Goal: Communication & Community: Participate in discussion

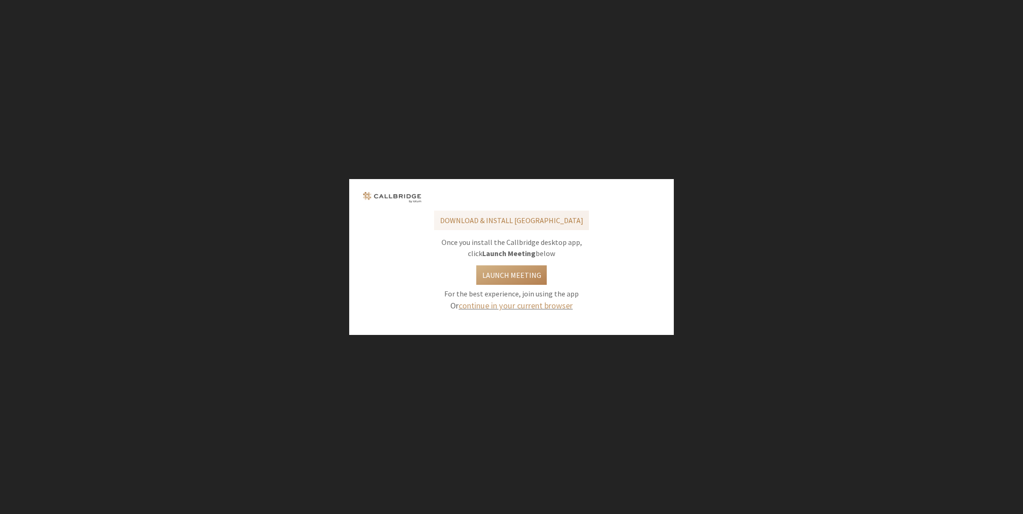
click at [521, 307] on link "continue in your current browser" at bounding box center [515, 305] width 114 height 11
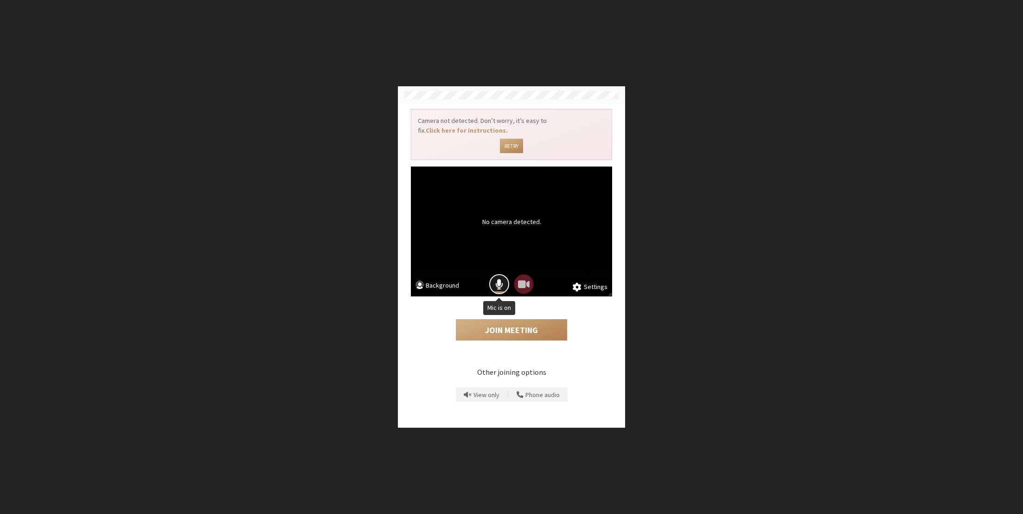
click at [498, 280] on span "Mic is on" at bounding box center [499, 284] width 8 height 13
click at [496, 281] on span "Mic is off" at bounding box center [499, 284] width 13 height 13
click at [501, 285] on span "Mic is on" at bounding box center [499, 284] width 8 height 13
click at [518, 332] on button "Join Meeting" at bounding box center [511, 329] width 111 height 21
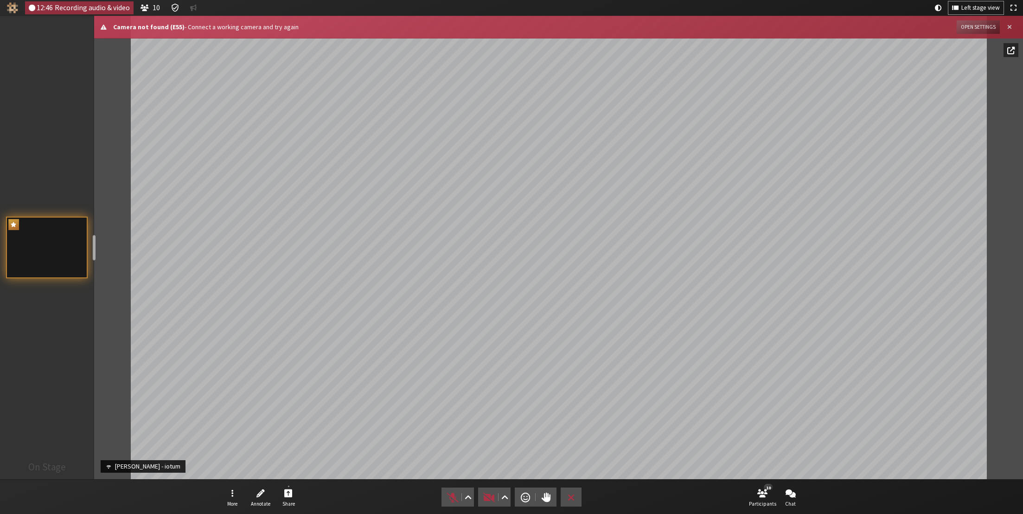
click at [1010, 27] on span "Close alert" at bounding box center [1009, 27] width 5 height 7
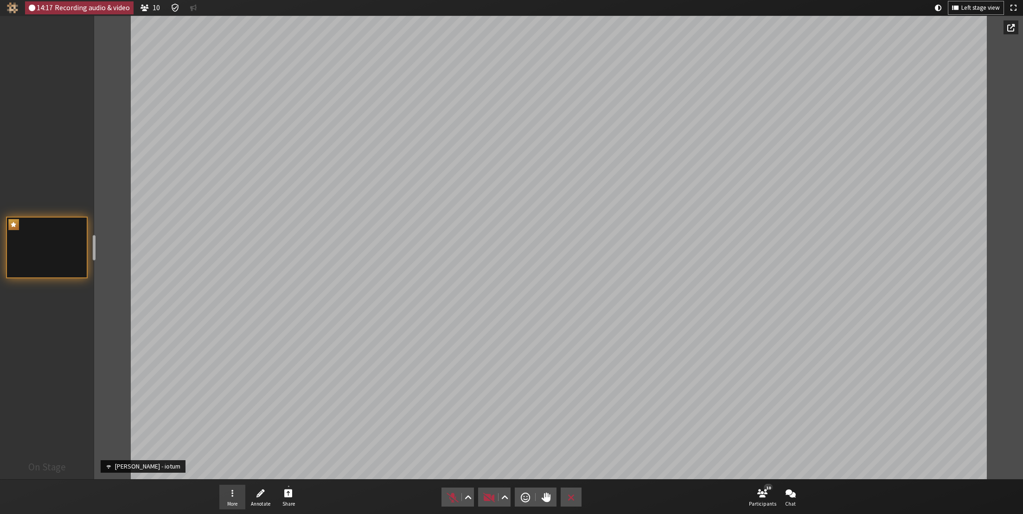
click at [232, 495] on span "Open menu" at bounding box center [232, 492] width 2 height 11
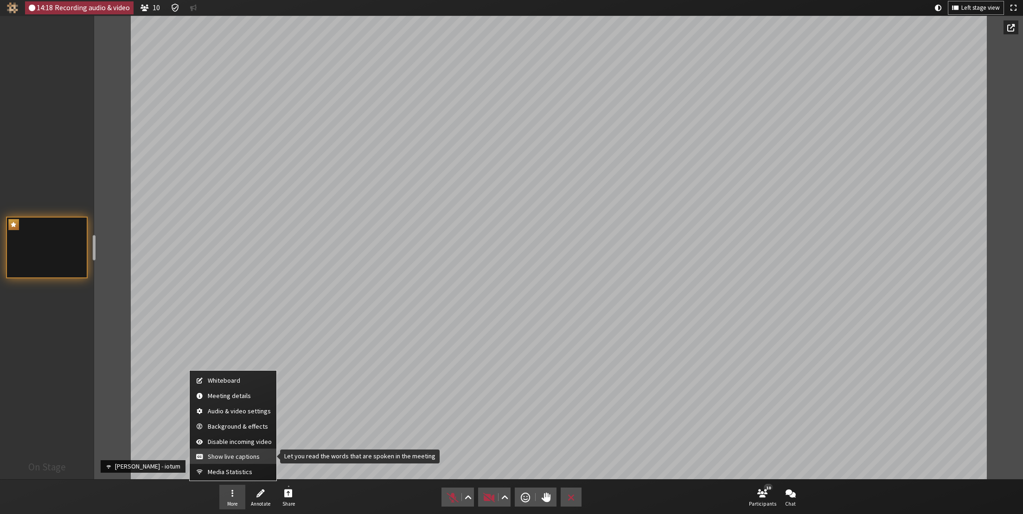
click at [233, 454] on span "Show live captions" at bounding box center [240, 456] width 64 height 7
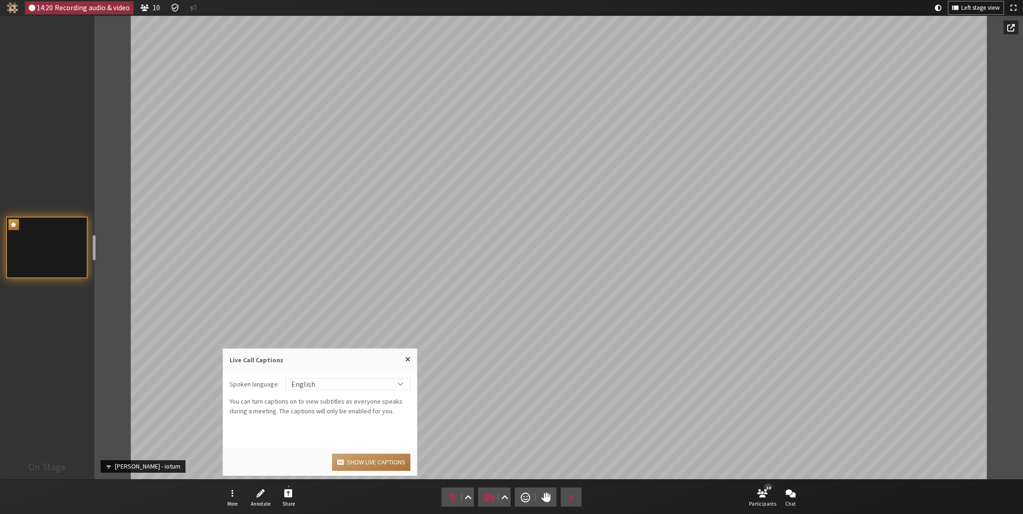
click at [349, 463] on button "Show live captions" at bounding box center [371, 461] width 78 height 17
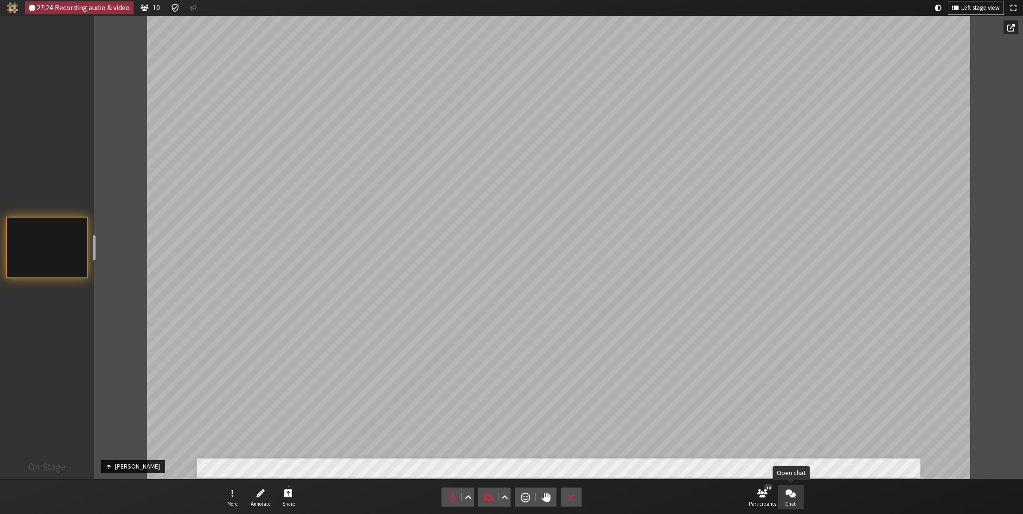
click at [787, 498] on button "Chat" at bounding box center [790, 496] width 26 height 25
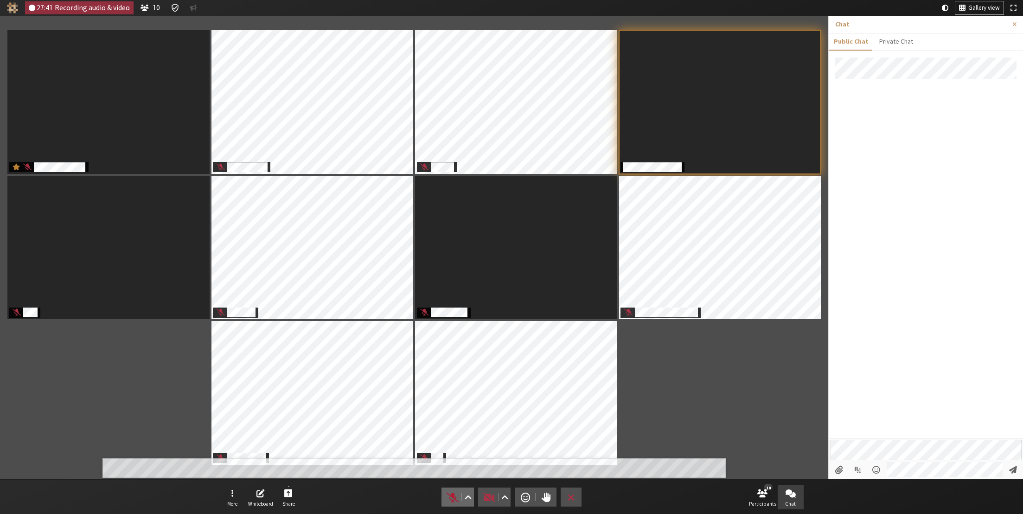
click at [457, 501] on span "Unmute (⌘+Shift+A)" at bounding box center [452, 496] width 13 height 13
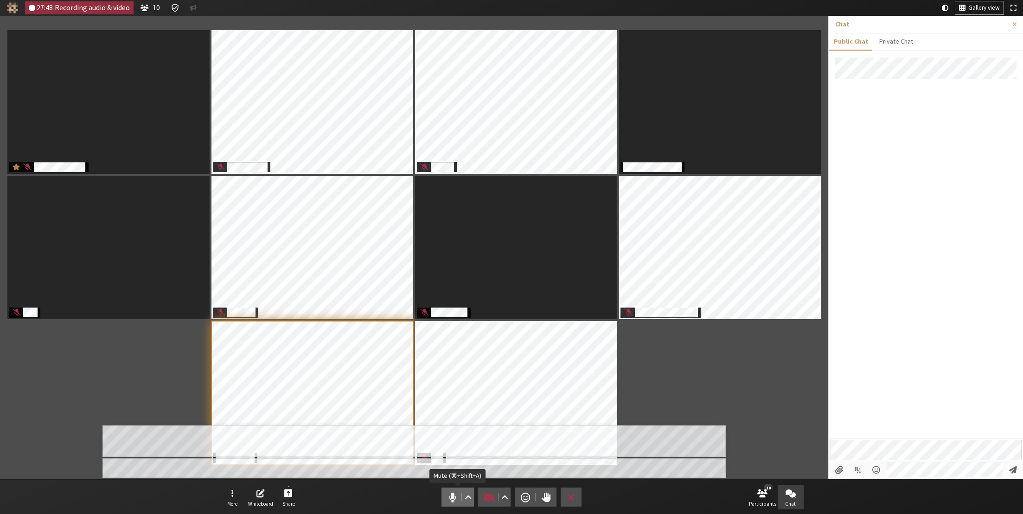
click at [450, 495] on span "Mute (⌘+Shift+A)" at bounding box center [452, 496] width 13 height 13
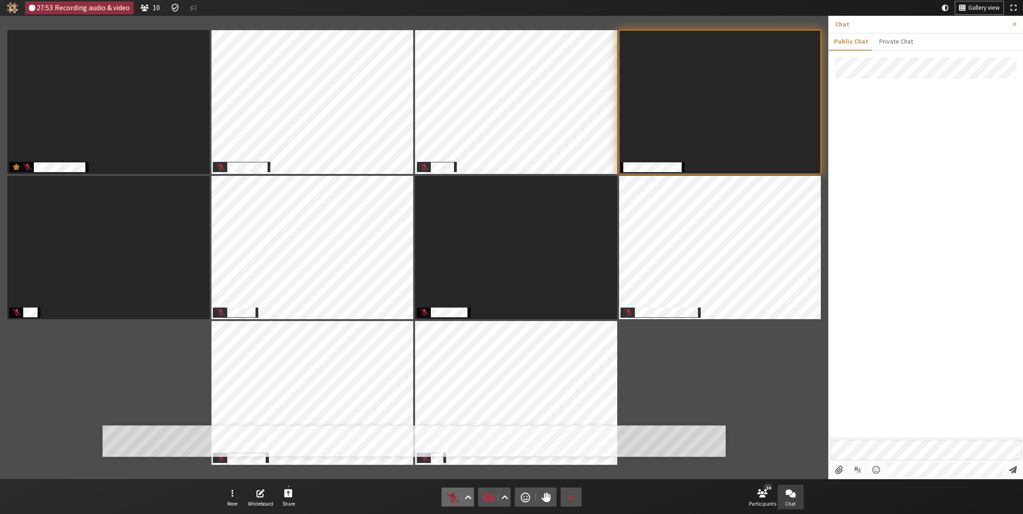
click at [452, 498] on span "Unmute (⌘+Shift+A)" at bounding box center [452, 496] width 13 height 13
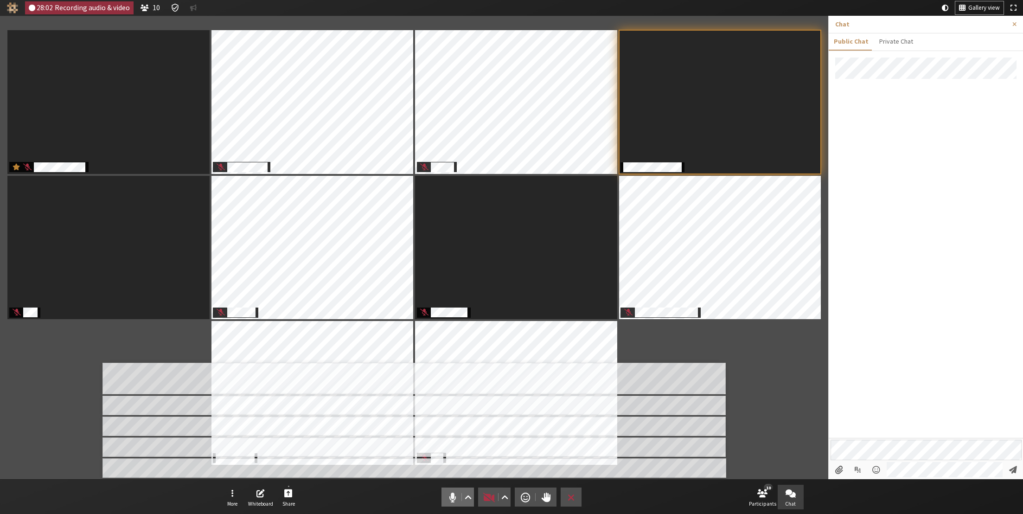
click at [456, 499] on span "Mute (⌘+Shift+A)" at bounding box center [452, 496] width 13 height 13
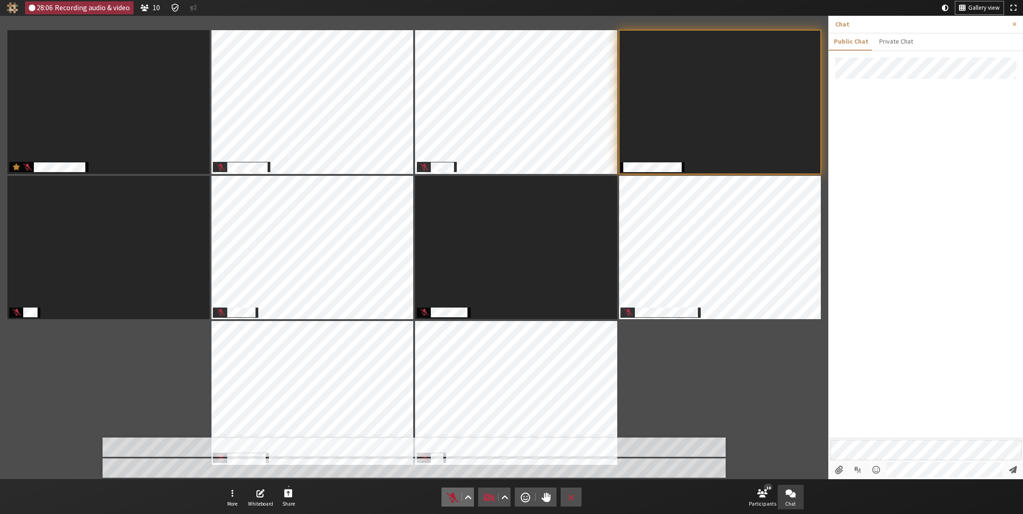
click at [451, 496] on span "Unmute (⌘+Shift+A)" at bounding box center [452, 496] width 13 height 13
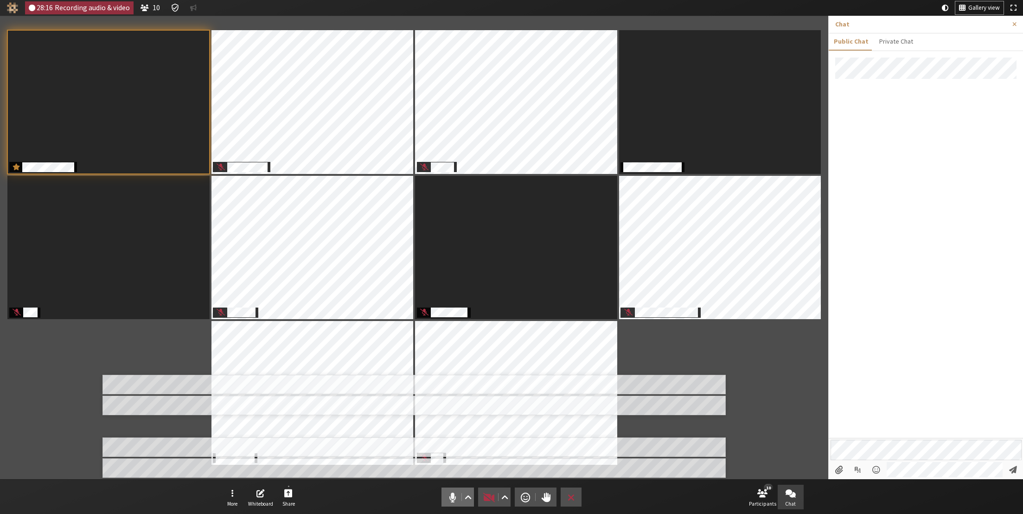
click at [451, 496] on span "Mute (⌘+Shift+A)" at bounding box center [452, 496] width 13 height 13
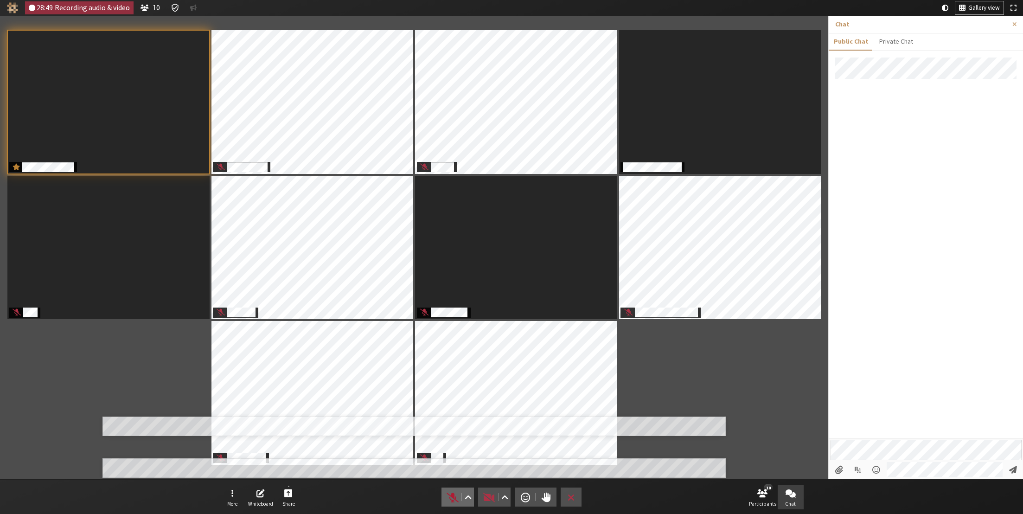
click at [449, 498] on span "Unmute (⌘+Shift+A)" at bounding box center [452, 496] width 13 height 13
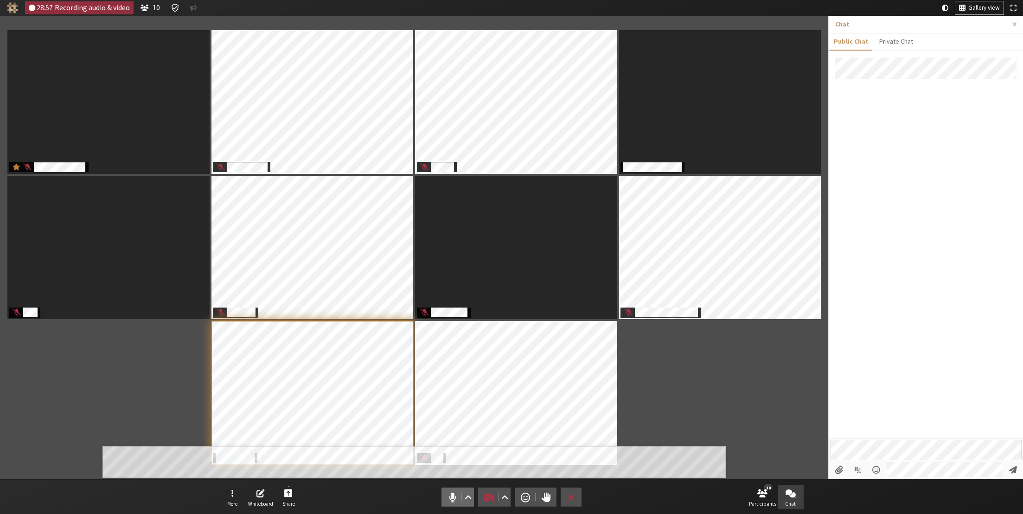
click at [454, 496] on span "Mute (⌘+Shift+A)" at bounding box center [452, 496] width 13 height 13
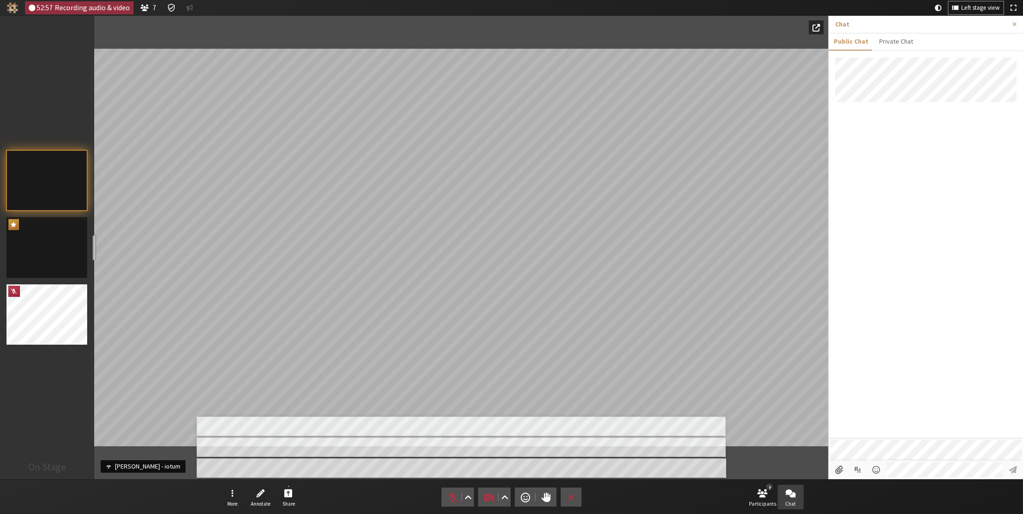
click at [928, 334] on div at bounding box center [925, 247] width 194 height 380
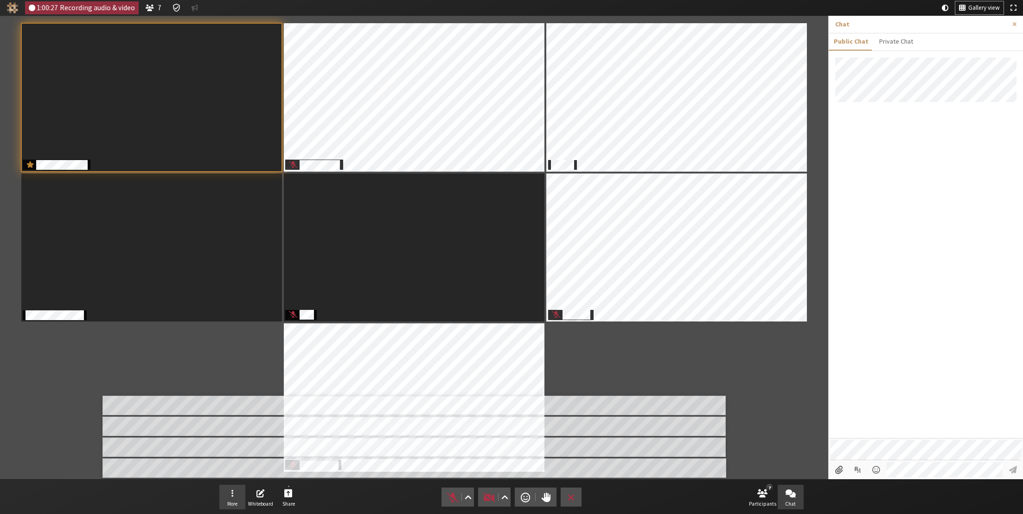
click at [232, 494] on span "Open menu" at bounding box center [232, 492] width 2 height 11
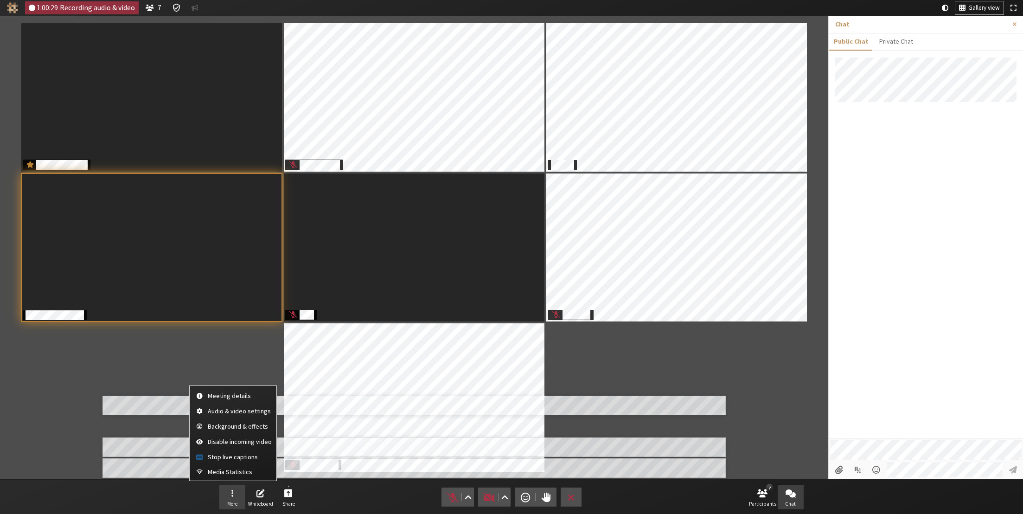
click at [232, 494] on span "Open menu" at bounding box center [232, 492] width 2 height 11
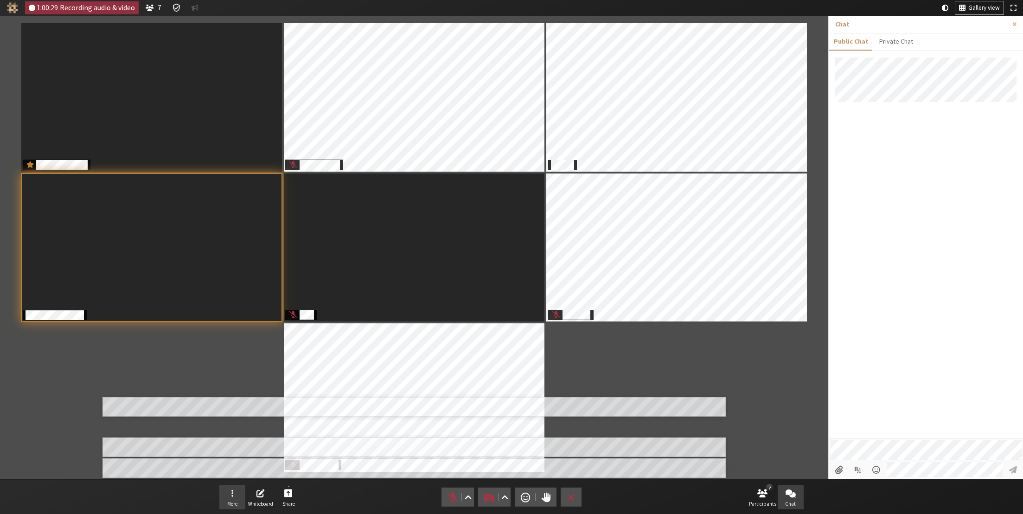
click at [232, 494] on span "Open menu" at bounding box center [232, 492] width 2 height 11
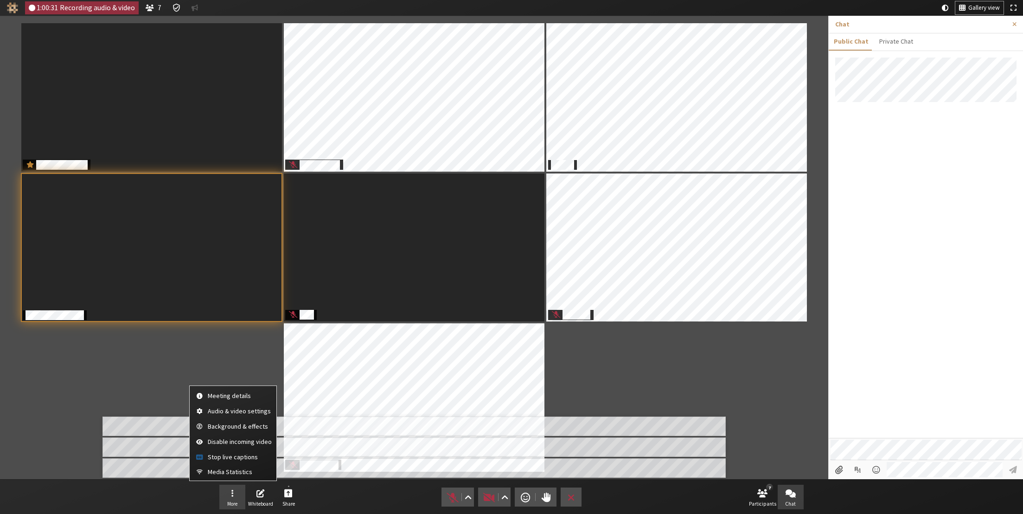
click at [232, 495] on span "Open menu" at bounding box center [232, 492] width 2 height 11
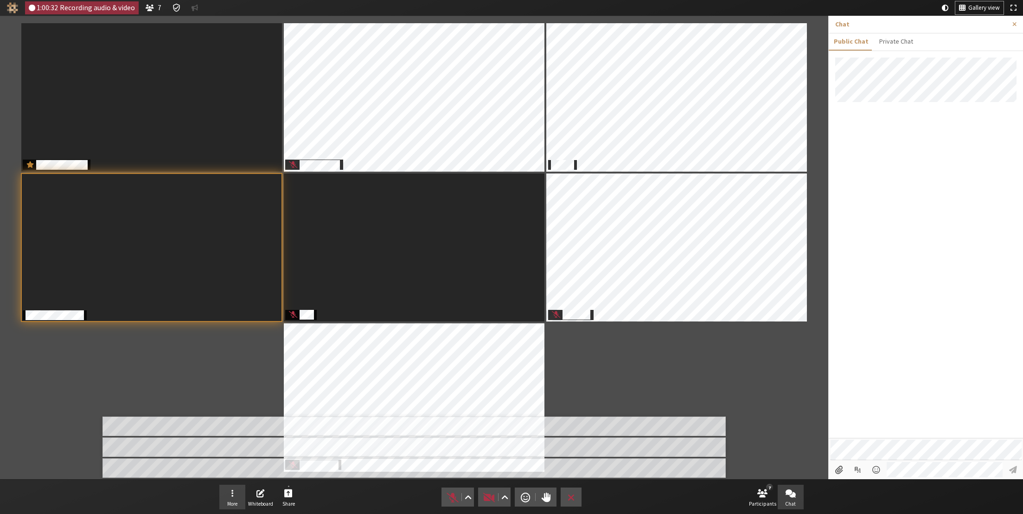
click at [231, 495] on button "More" at bounding box center [232, 496] width 26 height 25
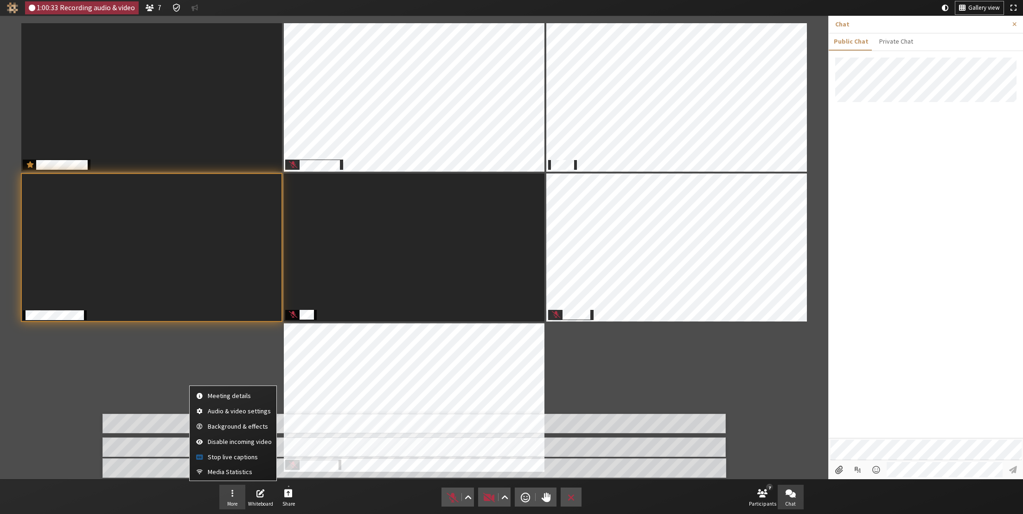
click at [231, 495] on button "More" at bounding box center [232, 496] width 26 height 25
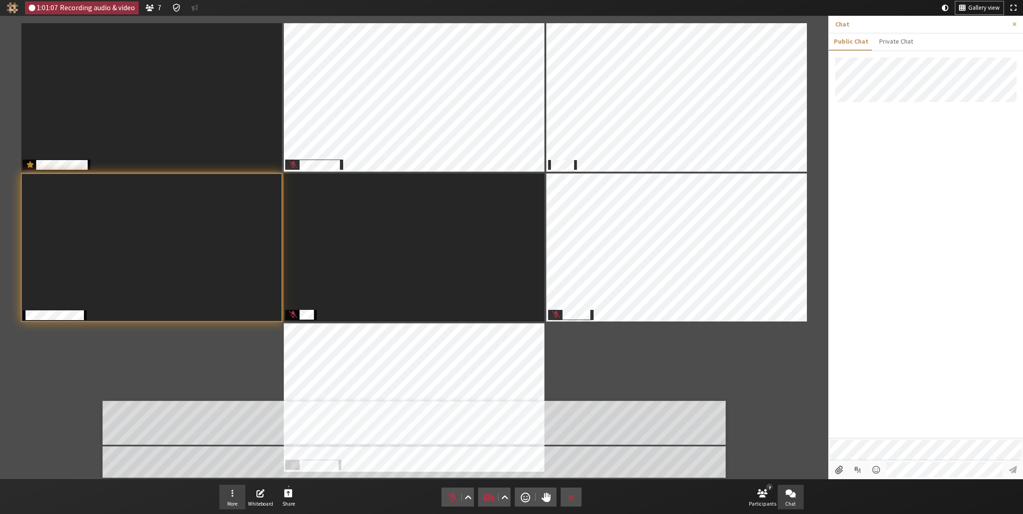
click at [235, 496] on button "More" at bounding box center [232, 496] width 26 height 25
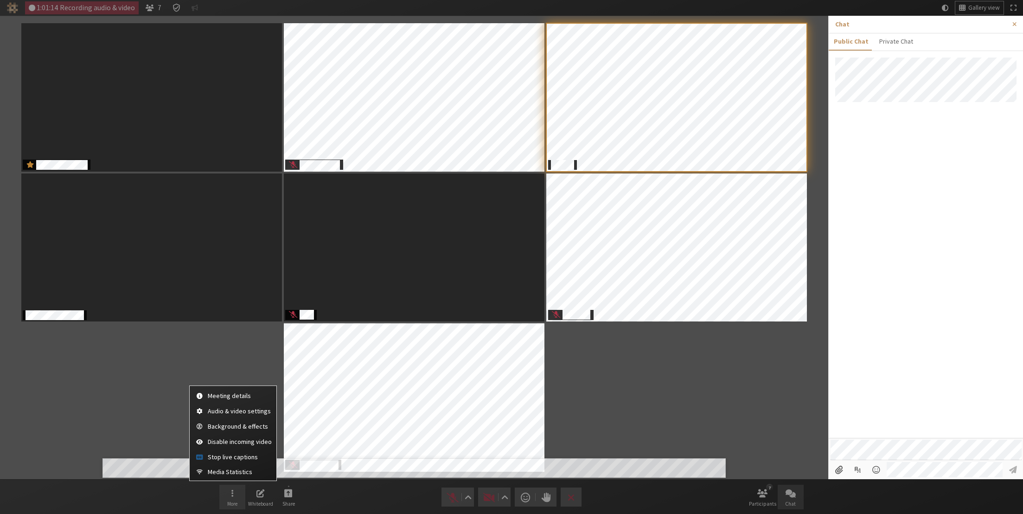
drag, startPoint x: 4, startPoint y: 458, endPoint x: 230, endPoint y: 494, distance: 229.1
click at [230, 494] on button "More" at bounding box center [232, 496] width 26 height 25
